Goal: Task Accomplishment & Management: Use online tool/utility

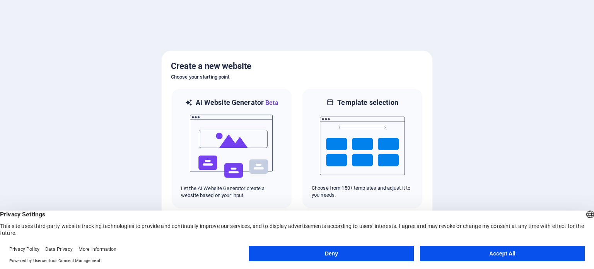
click at [437, 249] on button "Accept All" at bounding box center [502, 252] width 165 height 15
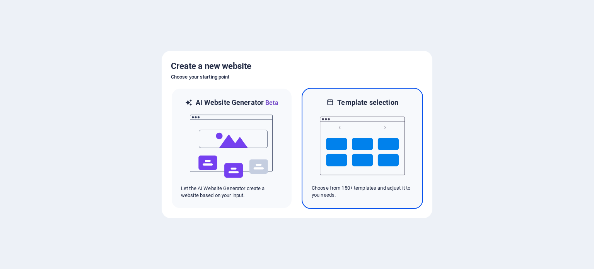
click at [369, 170] on img at bounding box center [362, 145] width 85 height 77
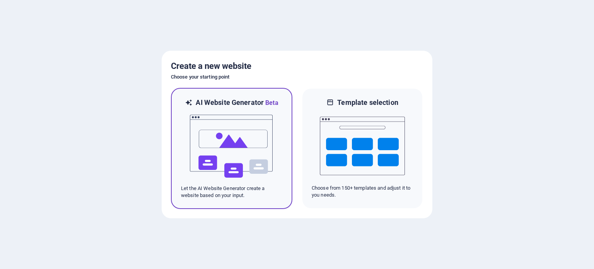
click at [264, 161] on img at bounding box center [231, 145] width 85 height 77
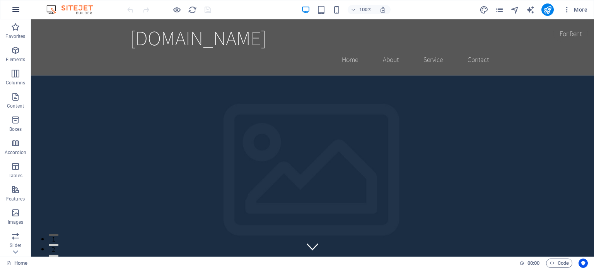
click at [12, 6] on icon "button" at bounding box center [15, 9] width 9 height 9
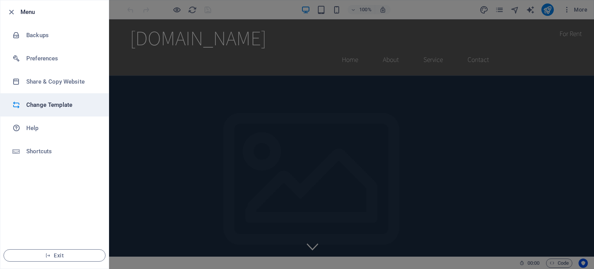
click at [75, 103] on h6 "Change Template" at bounding box center [61, 104] width 71 height 9
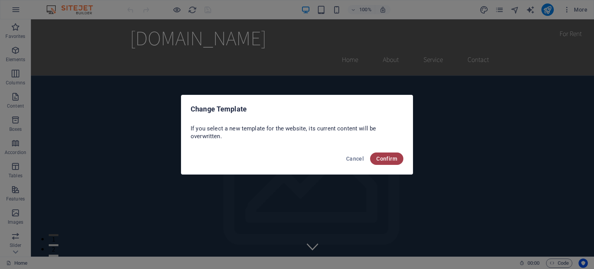
click at [389, 162] on button "Confirm" at bounding box center [386, 158] width 33 height 12
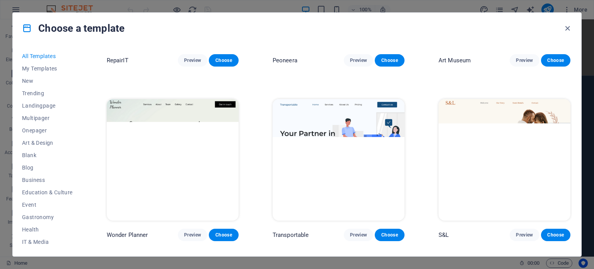
scroll to position [309, 0]
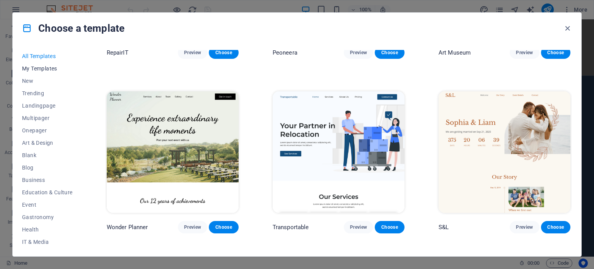
click at [47, 68] on span "My Templates" at bounding box center [47, 68] width 51 height 6
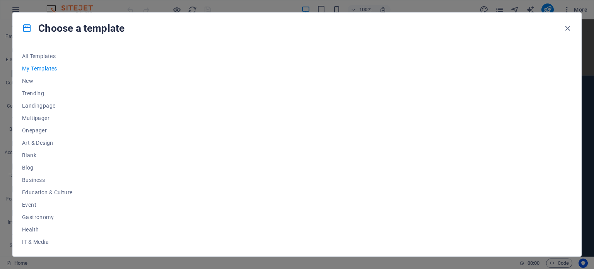
scroll to position [0, 0]
click at [272, 109] on div at bounding box center [338, 148] width 466 height 197
drag, startPoint x: 272, startPoint y: 109, endPoint x: 275, endPoint y: 75, distance: 34.2
click at [275, 75] on div at bounding box center [338, 148] width 466 height 197
click at [47, 76] on button "New" at bounding box center [47, 81] width 51 height 12
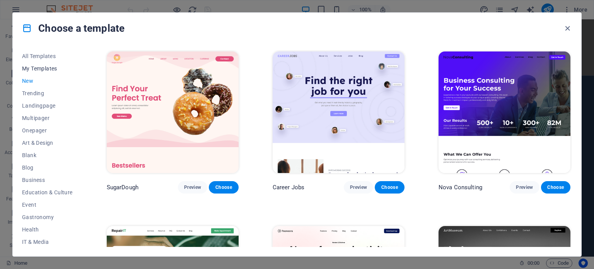
click at [35, 67] on span "My Templates" at bounding box center [47, 68] width 51 height 6
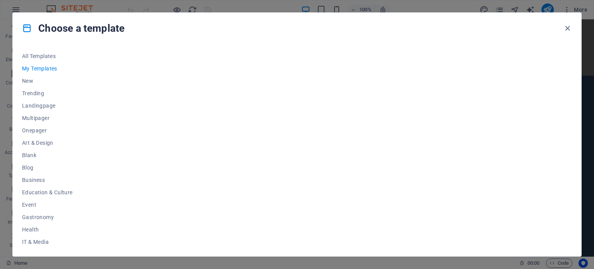
click at [573, 31] on div "Choose a template" at bounding box center [297, 28] width 568 height 31
click at [570, 31] on icon "button" at bounding box center [567, 28] width 9 height 9
